Goal: Task Accomplishment & Management: Complete application form

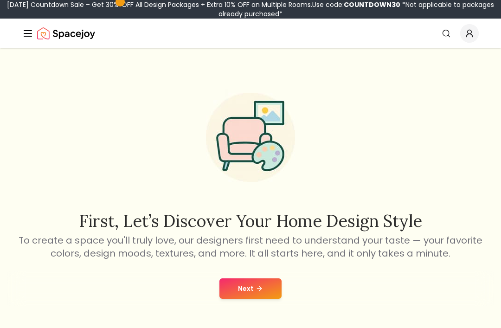
click at [261, 294] on button "Next" at bounding box center [251, 289] width 62 height 20
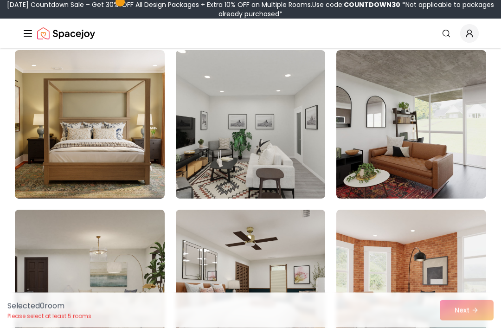
scroll to position [4400, 0]
click at [418, 106] on img at bounding box center [412, 124] width 150 height 149
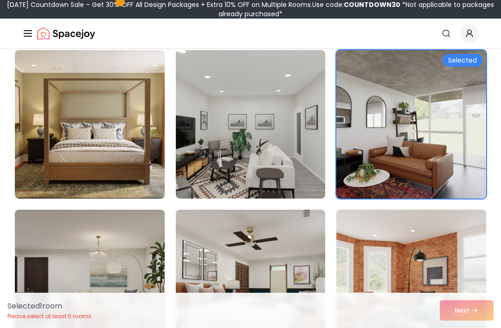
click at [456, 119] on img at bounding box center [412, 124] width 150 height 149
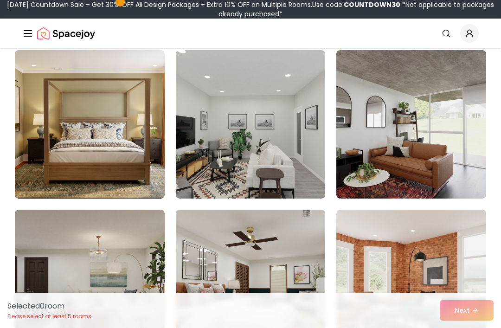
click at [453, 117] on img at bounding box center [412, 124] width 150 height 149
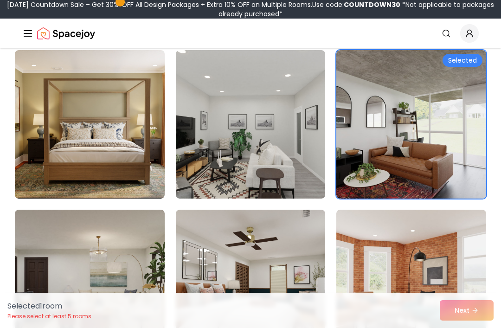
click at [452, 122] on img at bounding box center [412, 124] width 150 height 149
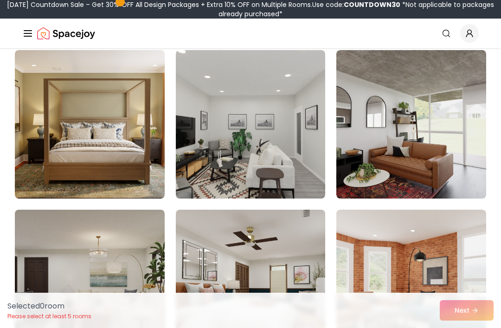
click at [449, 129] on img at bounding box center [412, 124] width 150 height 149
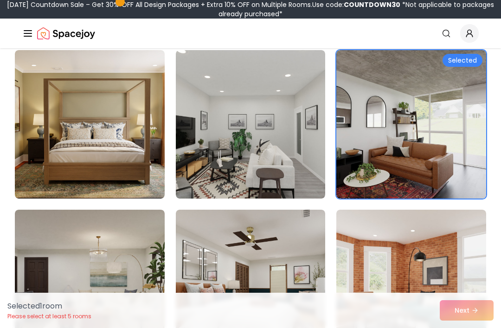
click at [479, 328] on div "Selected 1 room Please select at least 5 rooms Next" at bounding box center [250, 310] width 501 height 35
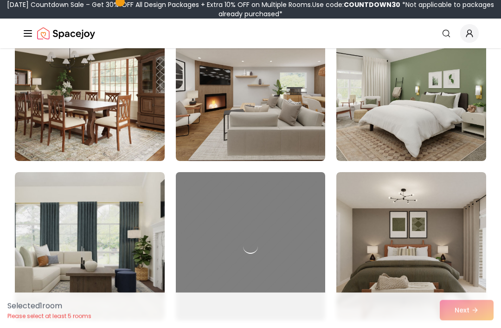
scroll to position [4757, 0]
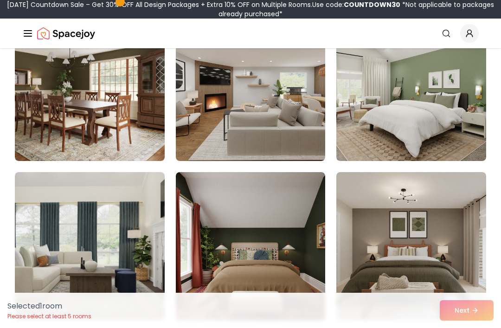
click at [72, 96] on img at bounding box center [90, 87] width 150 height 149
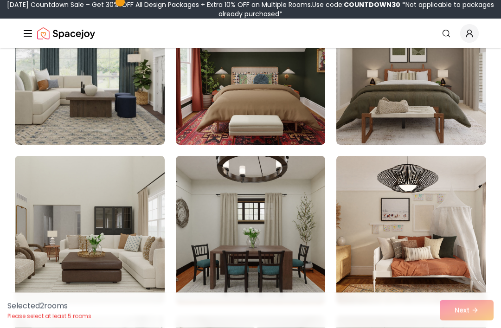
scroll to position [4933, 0]
click at [422, 96] on img at bounding box center [412, 70] width 150 height 149
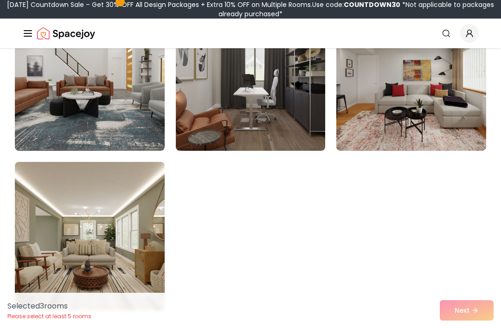
scroll to position [5244, 0]
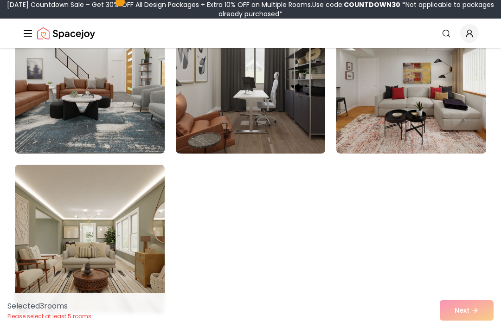
click at [298, 125] on img at bounding box center [251, 79] width 150 height 149
click at [88, 234] on img at bounding box center [90, 239] width 150 height 149
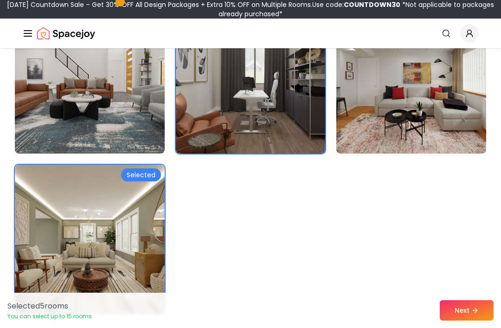
click at [51, 108] on img at bounding box center [90, 79] width 150 height 149
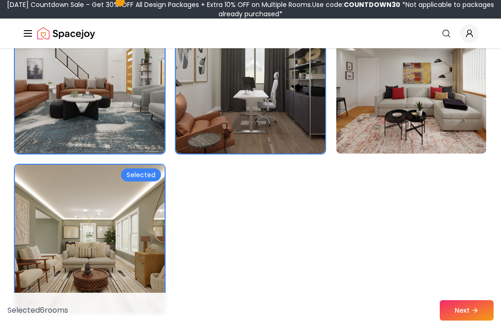
click at [478, 314] on icon at bounding box center [475, 310] width 7 height 7
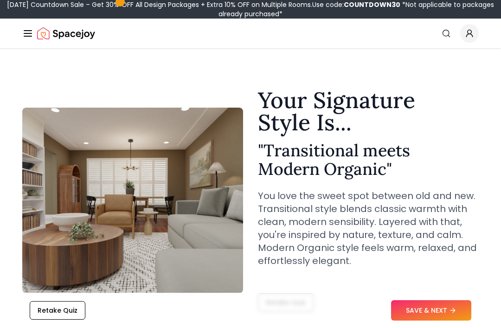
scroll to position [2, 0]
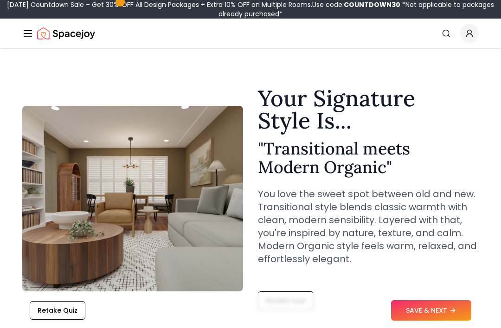
click at [461, 321] on button "SAVE & NEXT" at bounding box center [431, 310] width 80 height 20
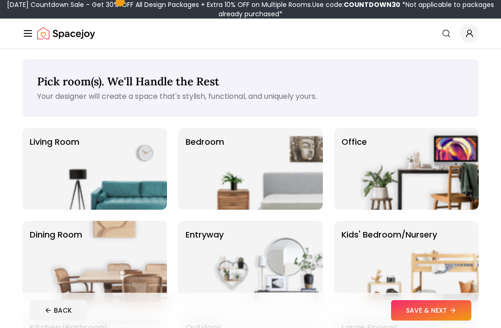
click at [258, 164] on img at bounding box center [263, 169] width 119 height 82
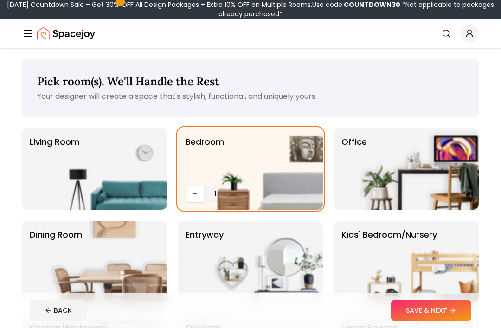
click at [453, 310] on icon at bounding box center [452, 310] width 7 height 7
